Goal: Find specific fact: Find specific page/section

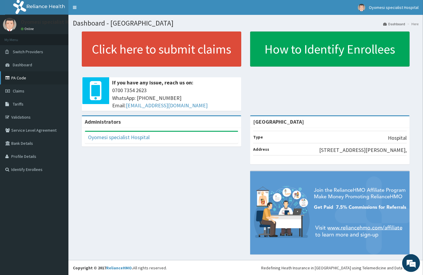
click at [21, 81] on link "PA Code" at bounding box center [34, 77] width 68 height 13
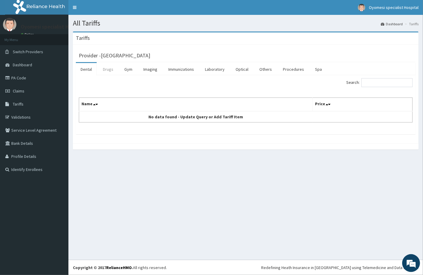
click at [104, 67] on link "Drugs" at bounding box center [108, 69] width 20 height 12
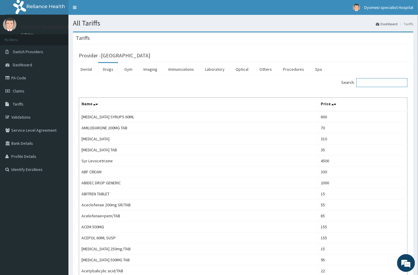
click at [374, 86] on input "Search:" at bounding box center [381, 82] width 51 height 9
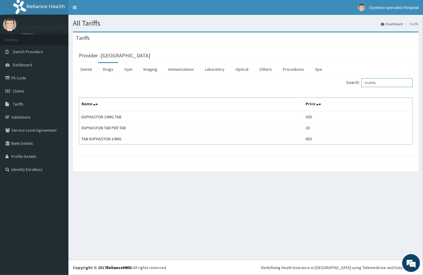
type input "DUPHA"
